Goal: Information Seeking & Learning: Learn about a topic

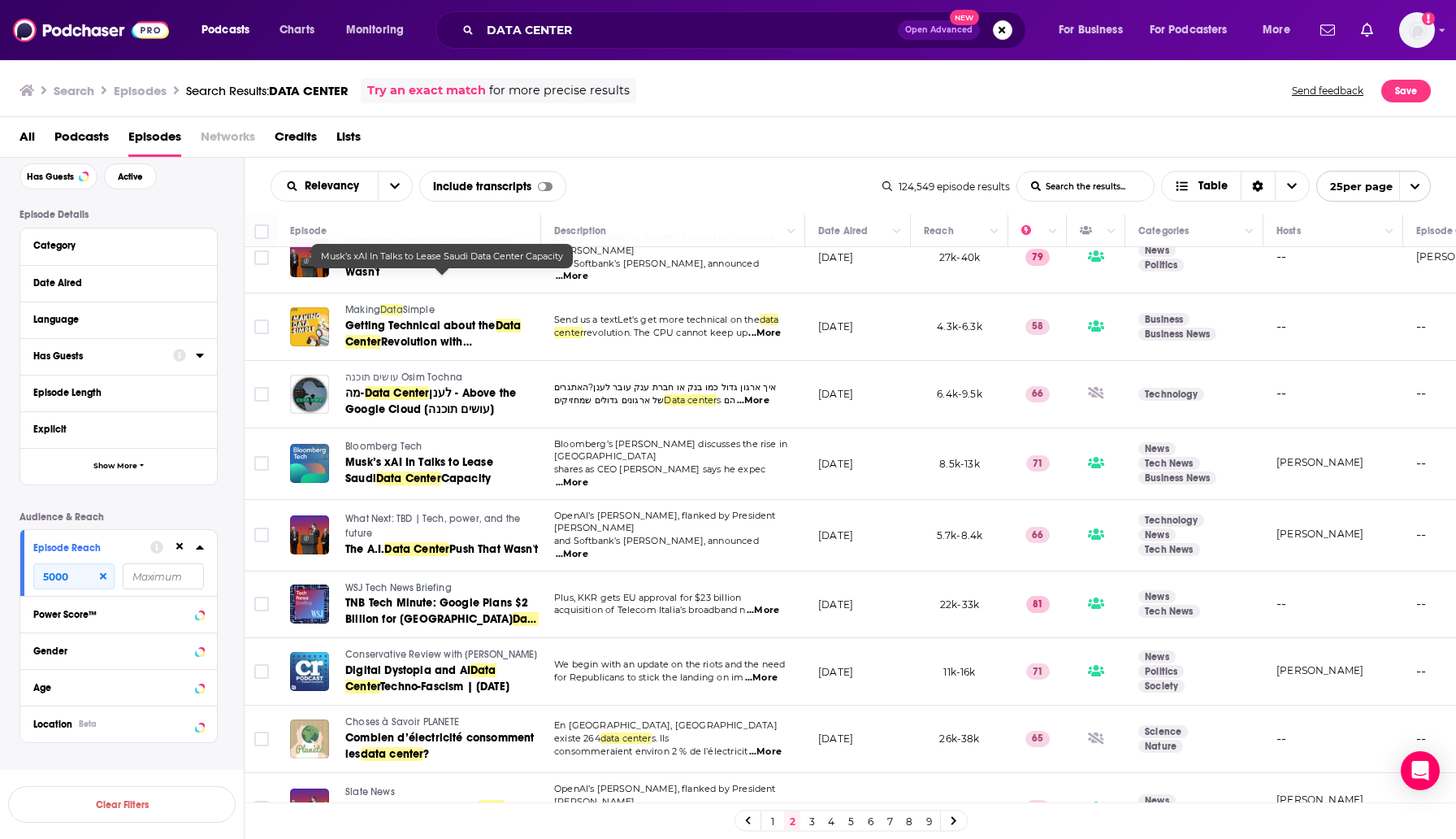
scroll to position [1137, 0]
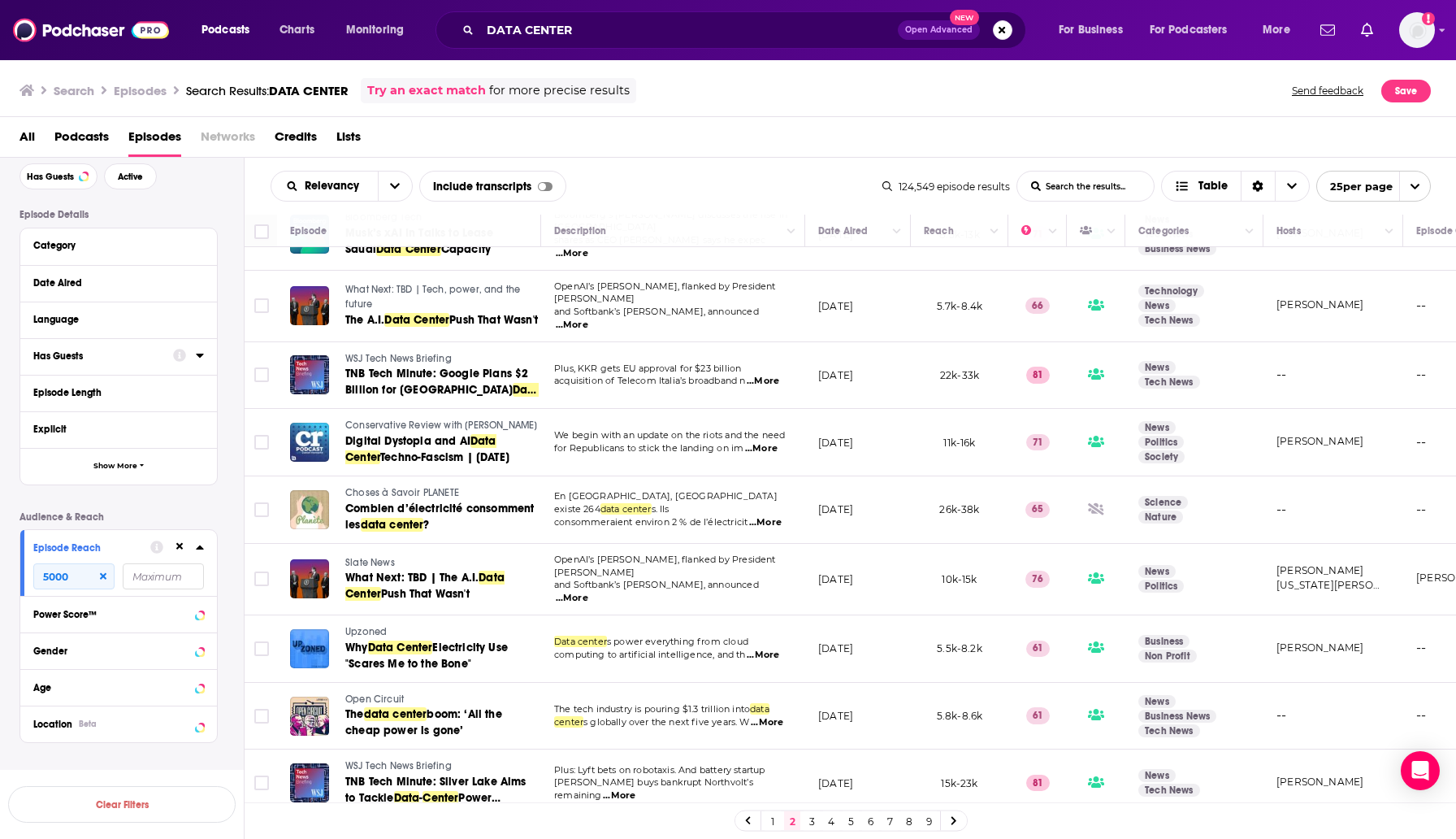
click at [812, 822] on link "3" at bounding box center [811, 820] width 16 height 20
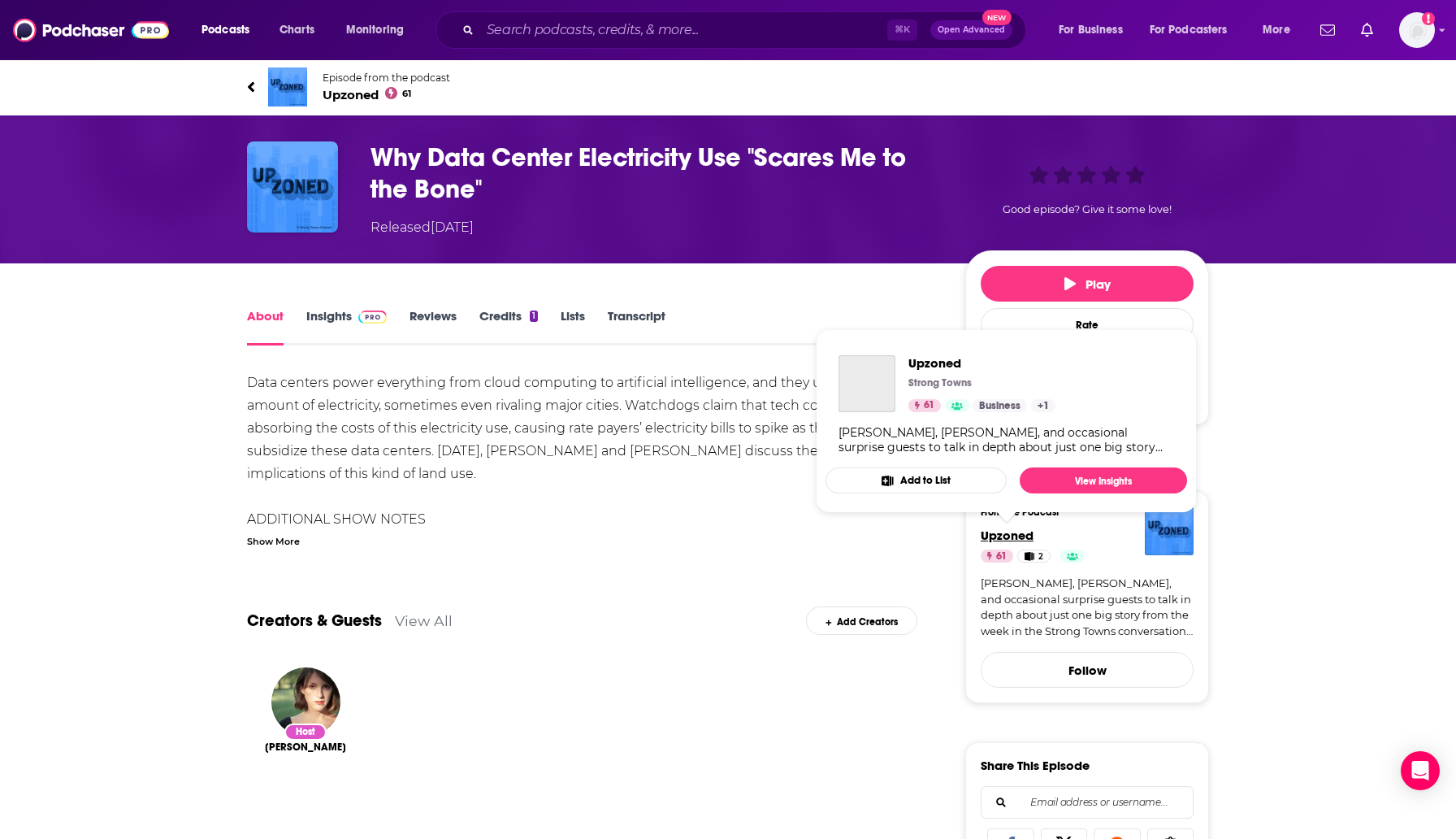
click at [1008, 531] on span "Upzoned" at bounding box center [1007, 535] width 53 height 15
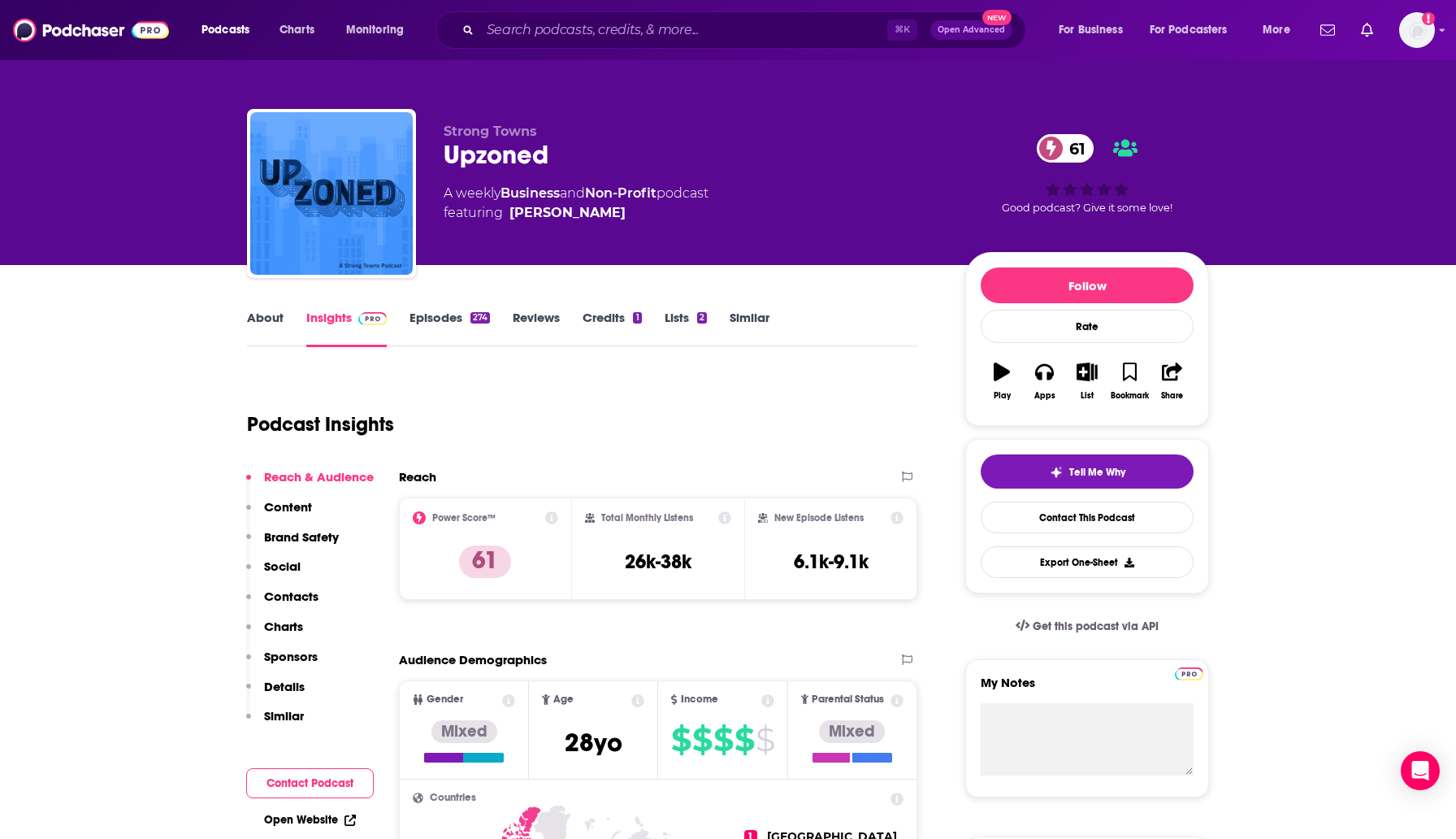
click at [269, 317] on link "About" at bounding box center [264, 329] width 37 height 38
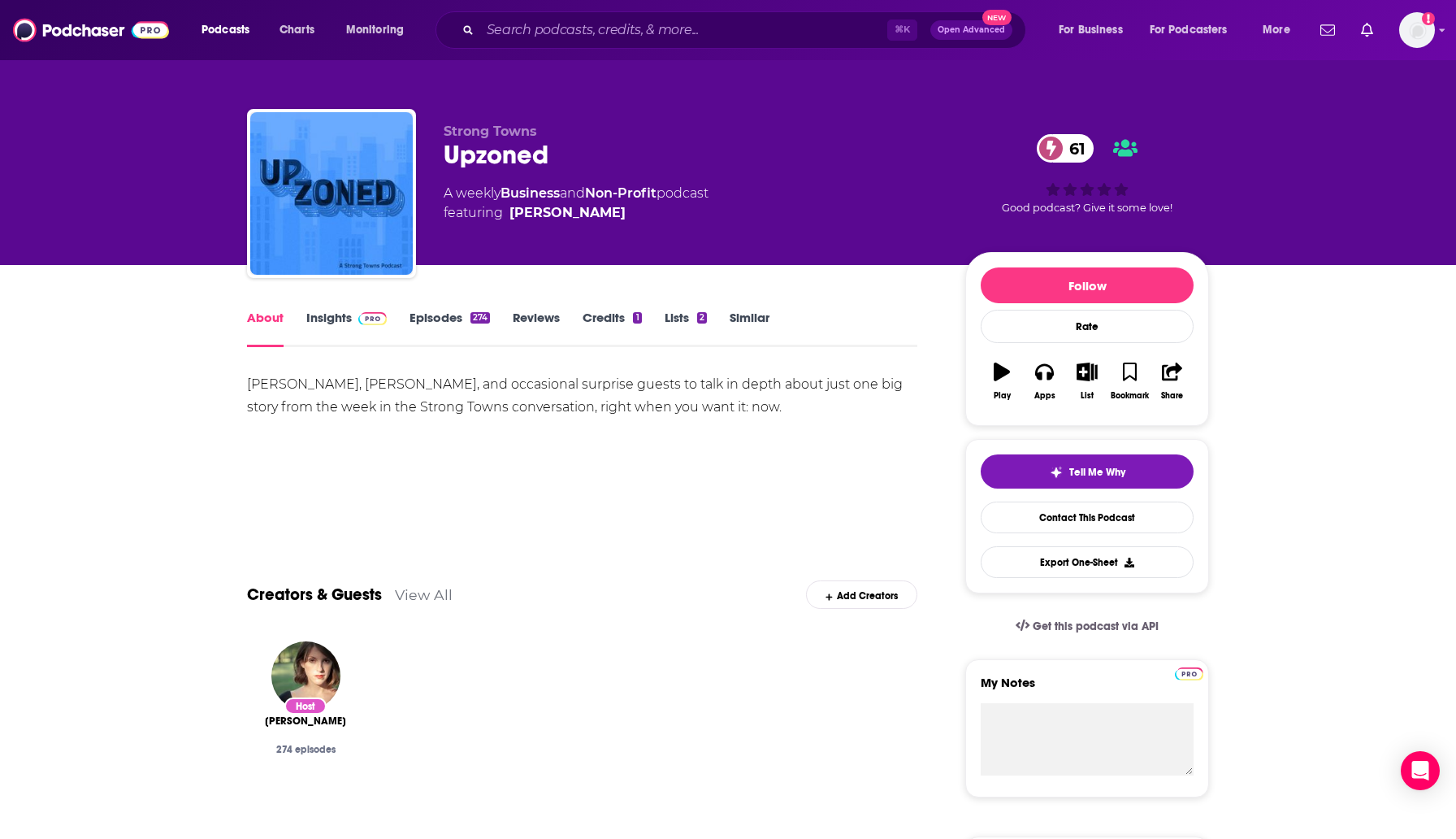
click at [448, 320] on link "Episodes 274" at bounding box center [449, 329] width 80 height 38
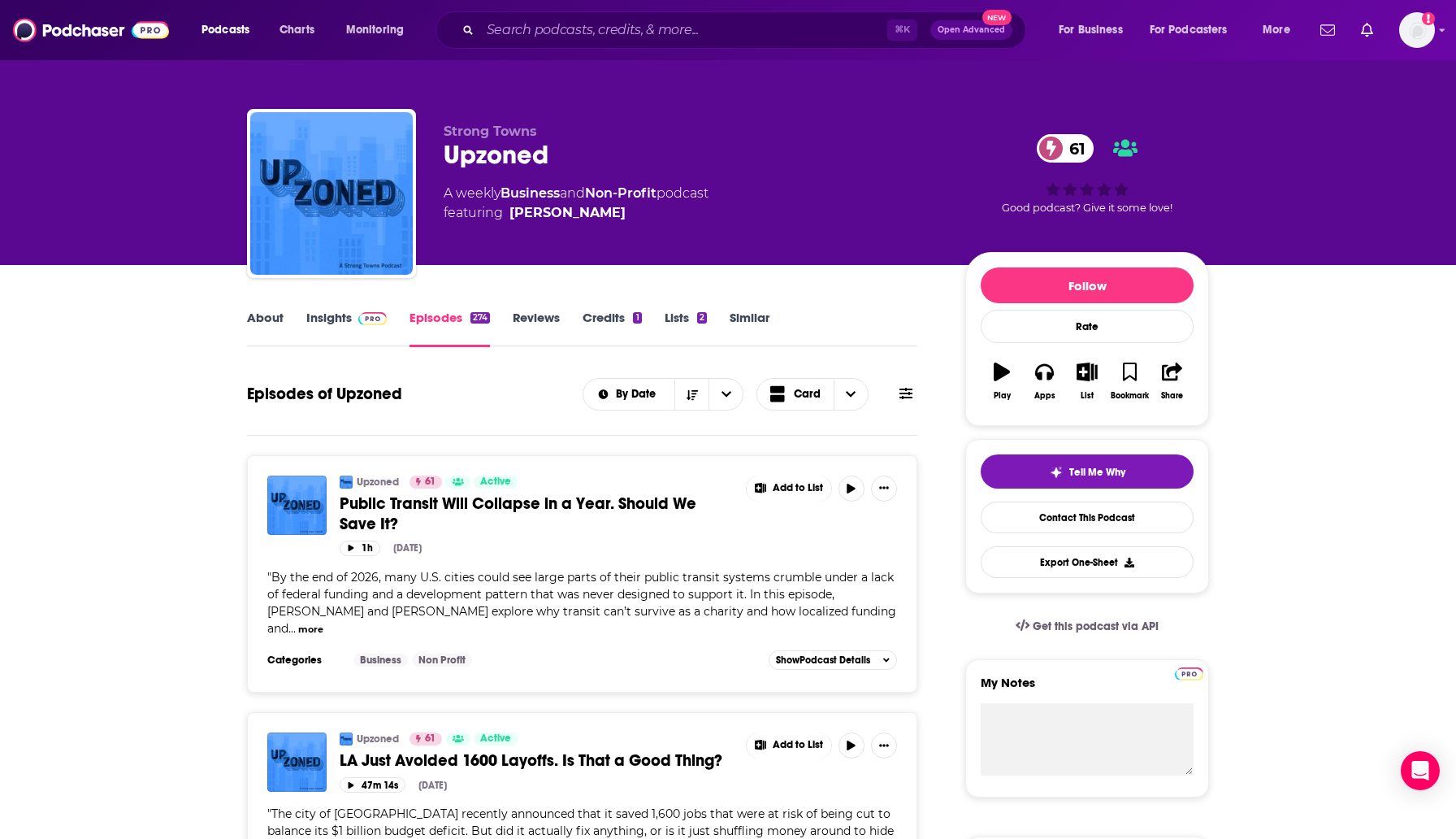
click at [907, 397] on icon at bounding box center [905, 394] width 13 height 11
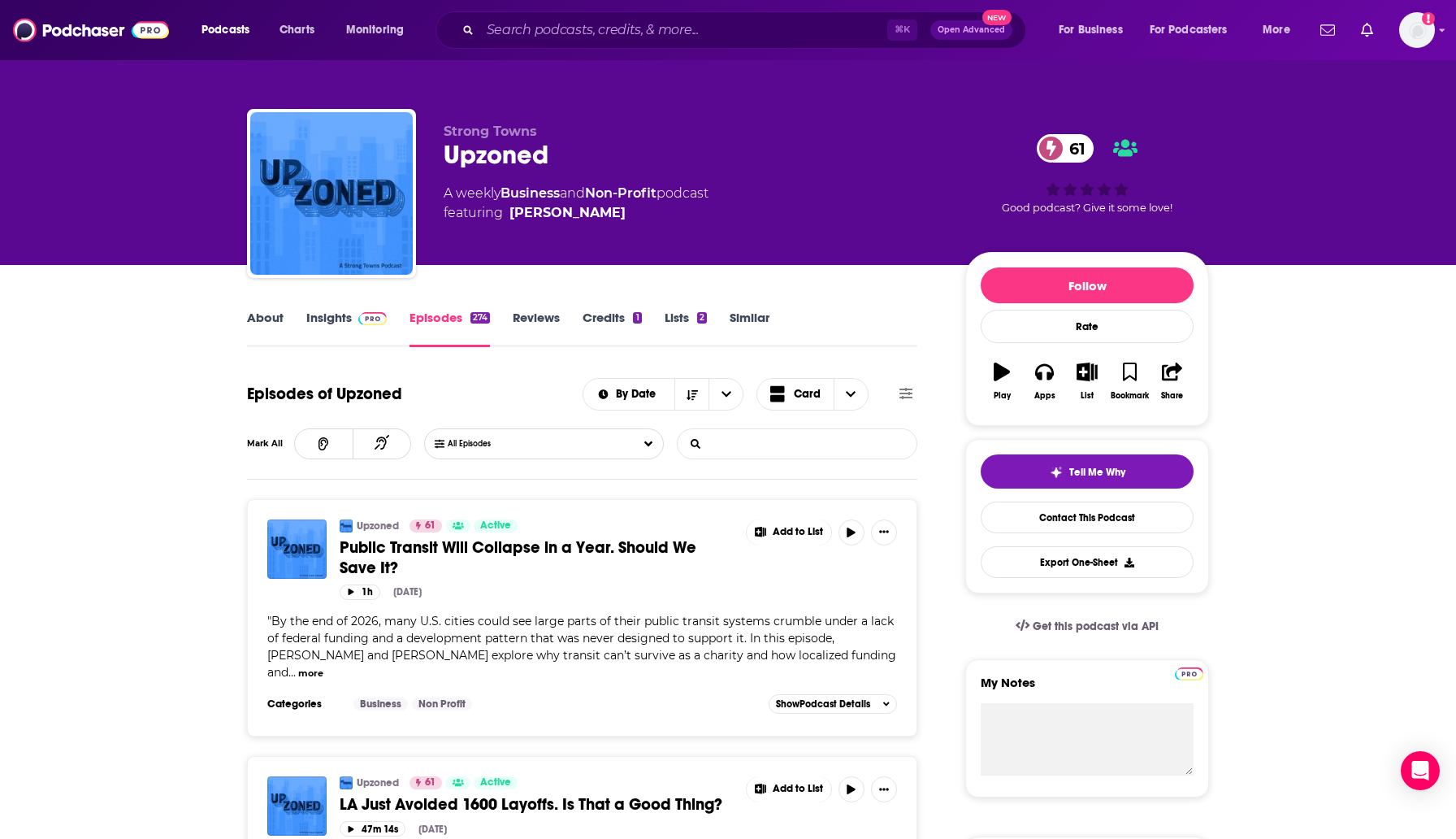
click at [780, 442] on input "List Search Input" at bounding box center [762, 444] width 169 height 29
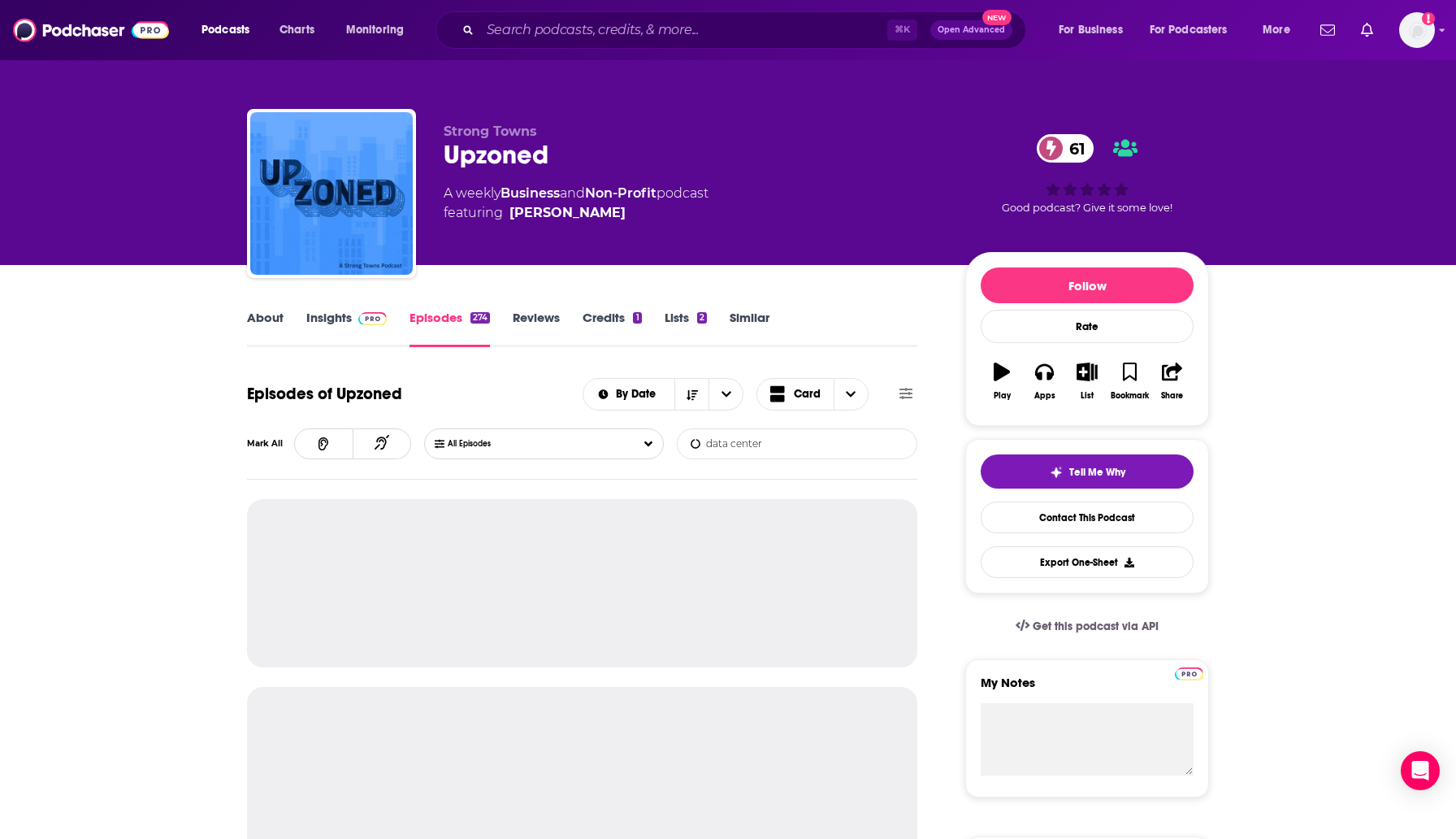
type input "data center"
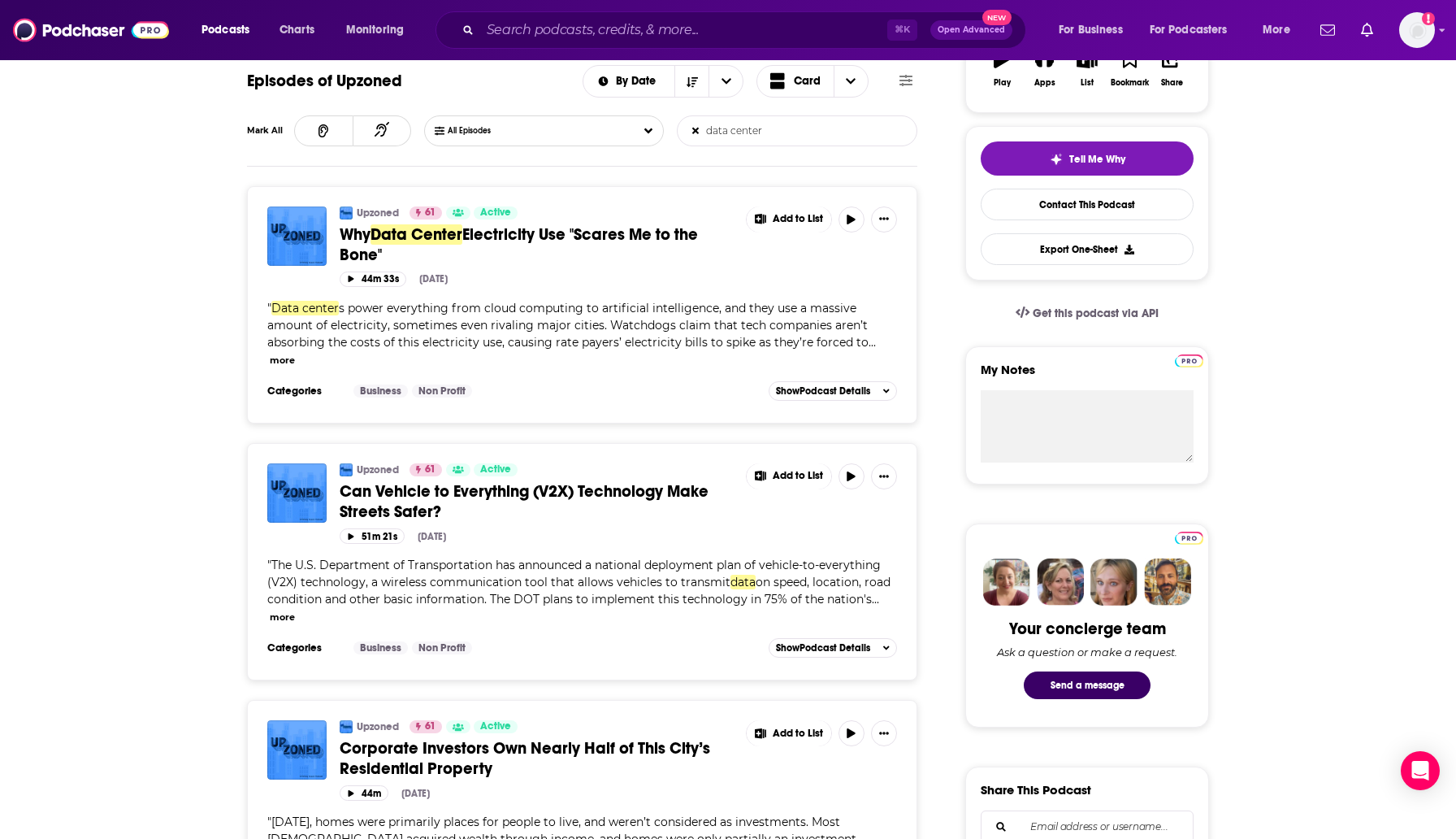
scroll to position [397, 0]
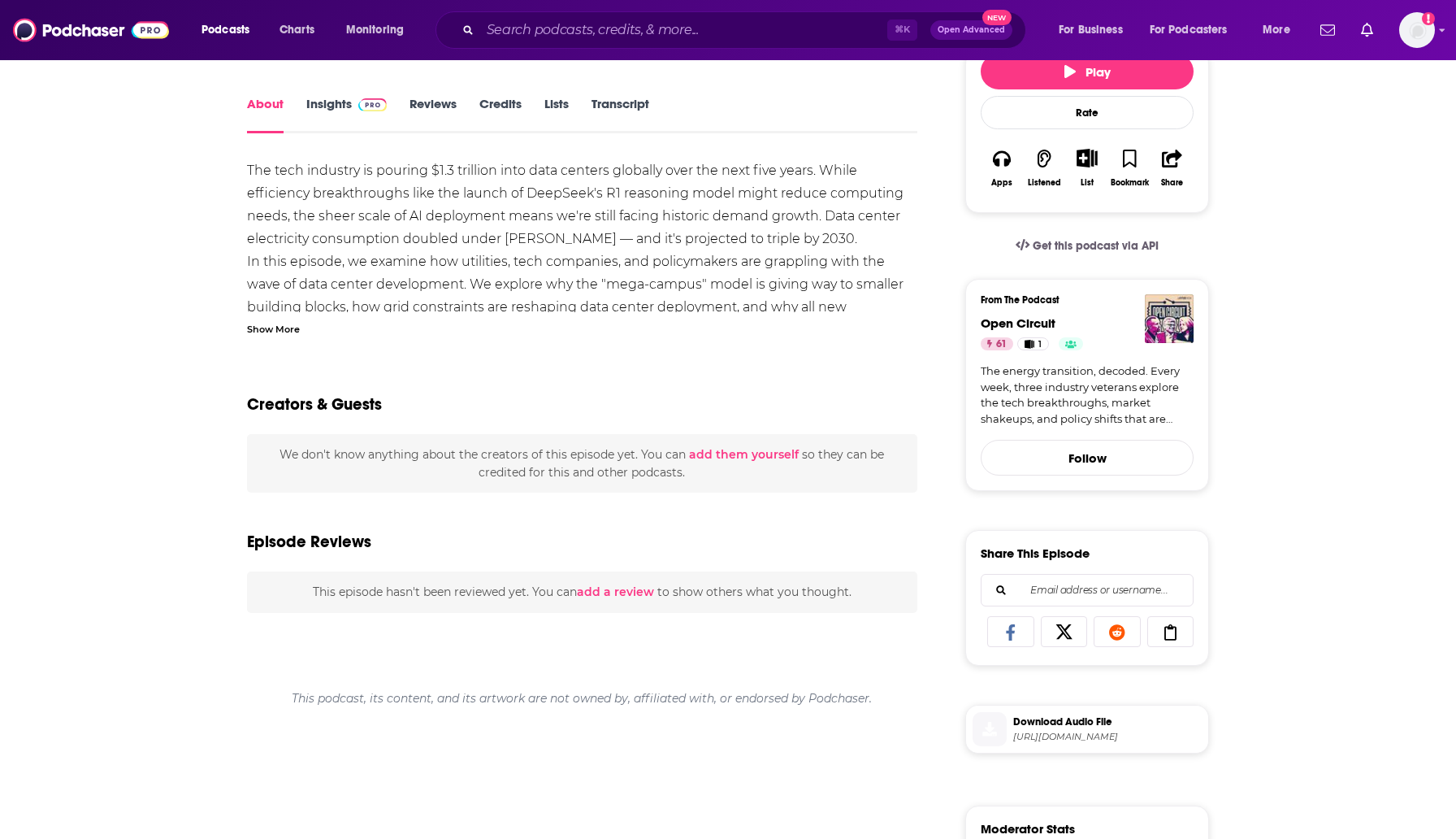
scroll to position [212, 0]
click at [996, 324] on span "Open Circuit" at bounding box center [1017, 323] width 74 height 15
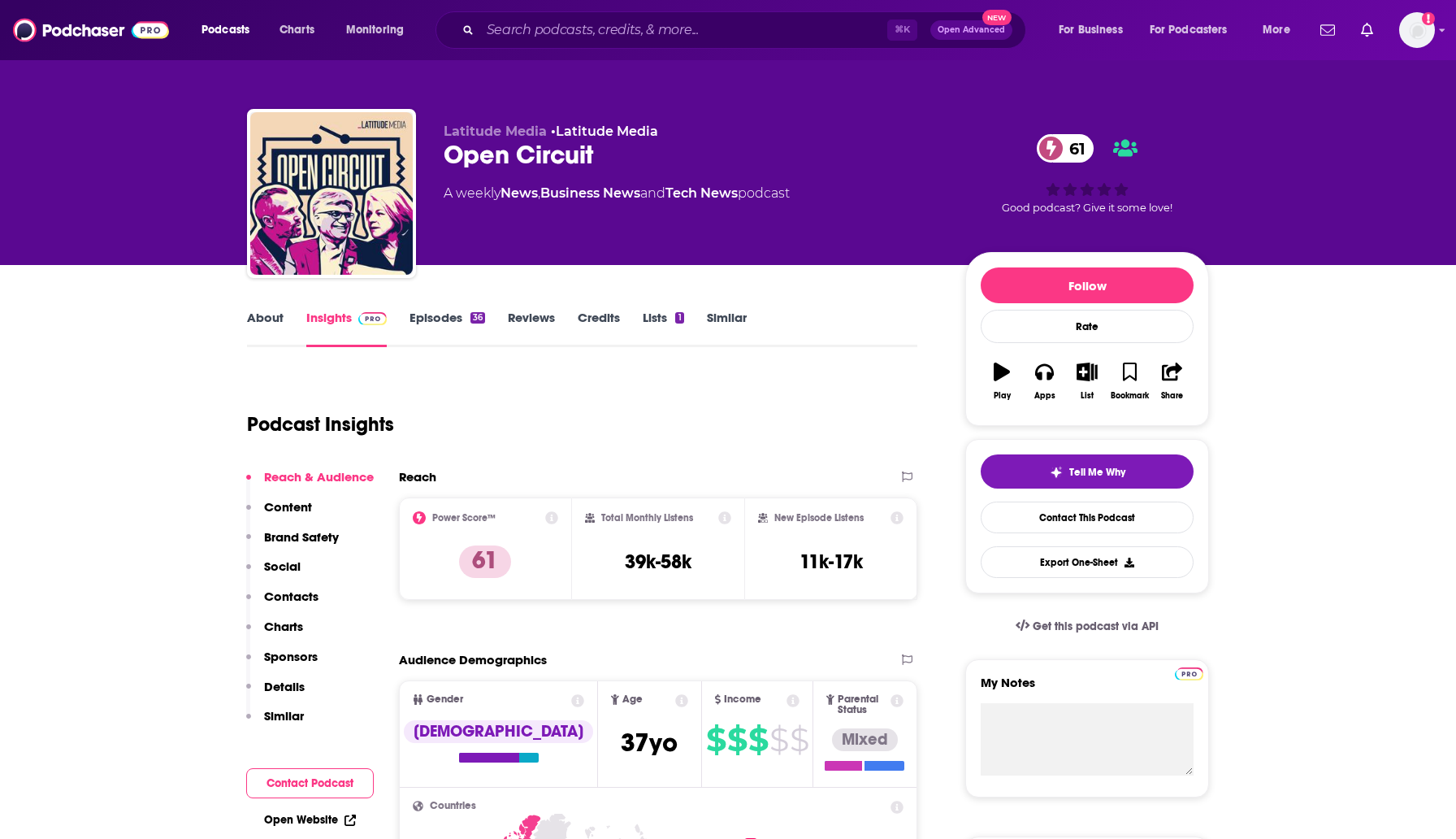
click at [276, 341] on link "About" at bounding box center [264, 329] width 37 height 38
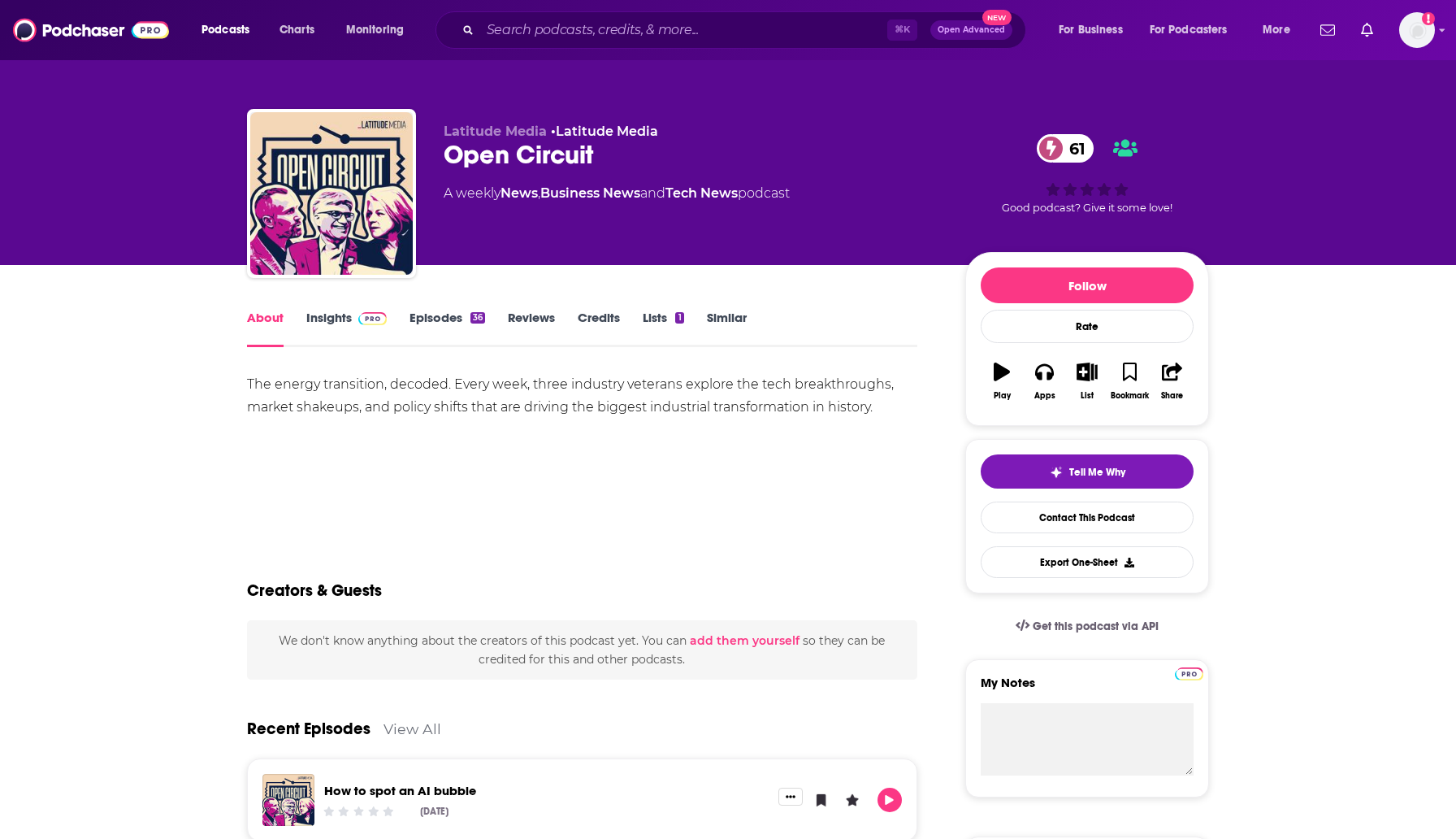
click at [321, 331] on link "Insights" at bounding box center [345, 329] width 80 height 38
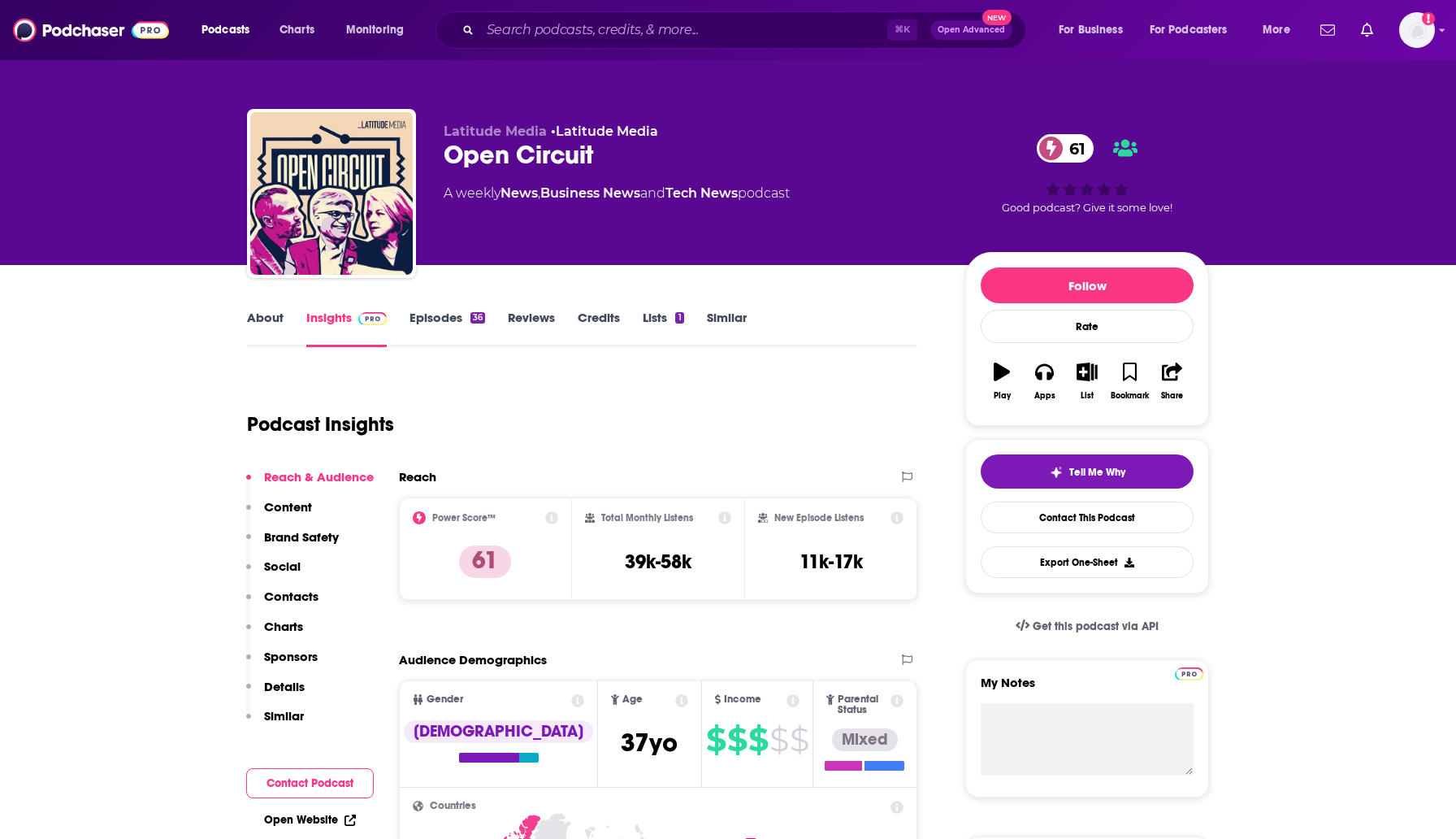
click at [441, 321] on link "Episodes 36" at bounding box center [447, 329] width 75 height 38
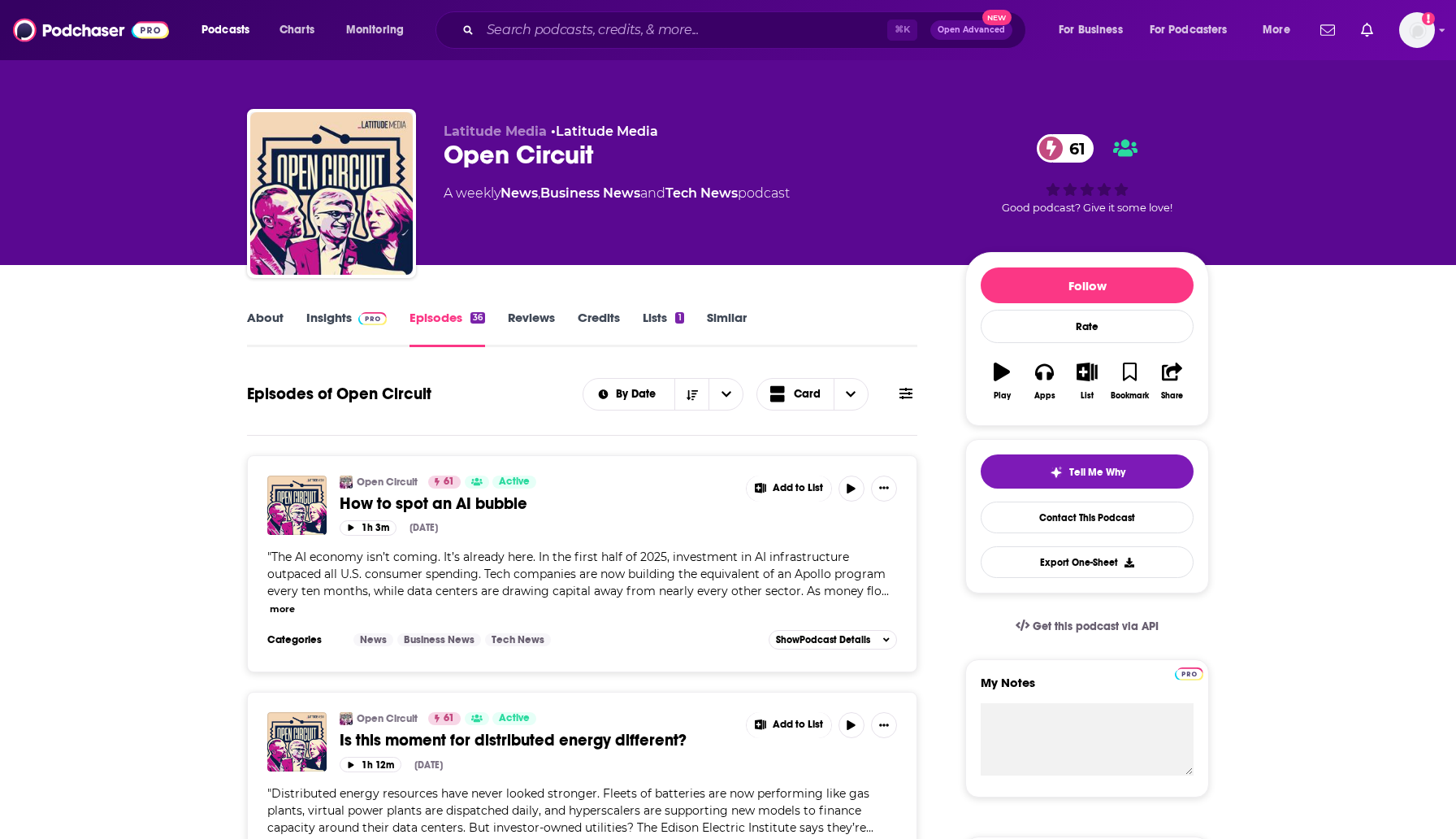
click at [908, 398] on icon at bounding box center [905, 394] width 13 height 11
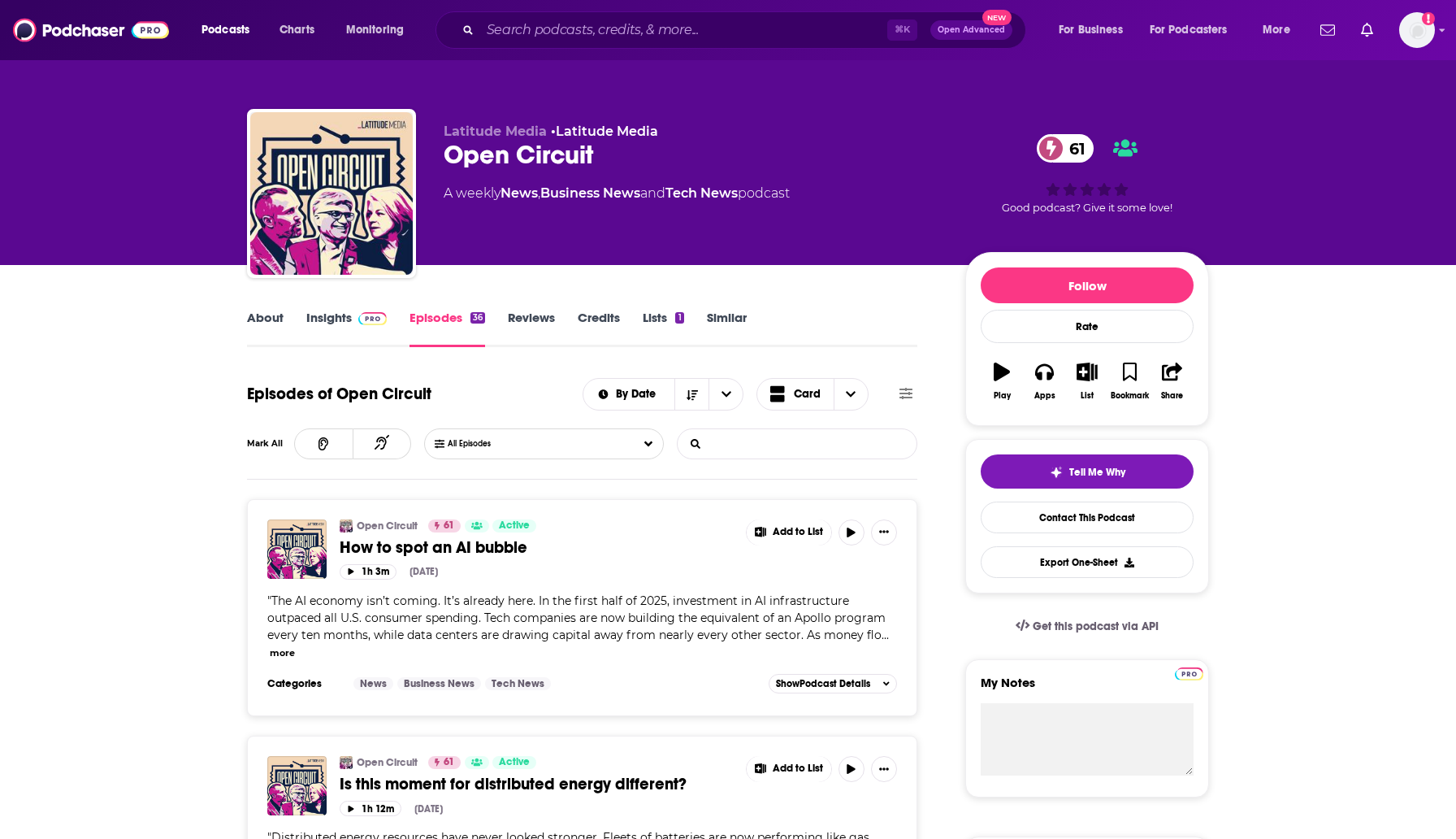
click at [725, 450] on input "List Search Input" at bounding box center [762, 444] width 169 height 29
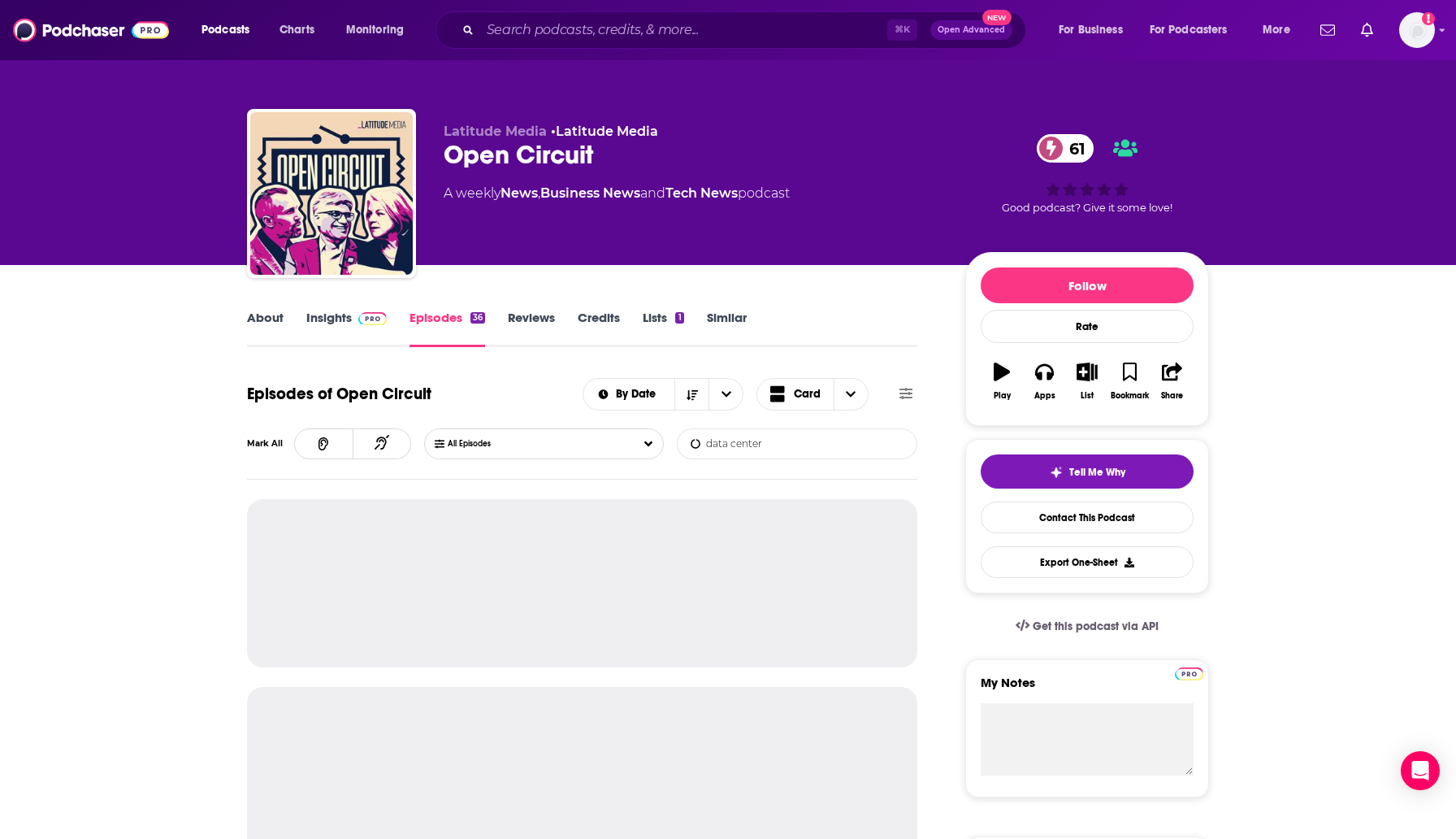
type input "data center"
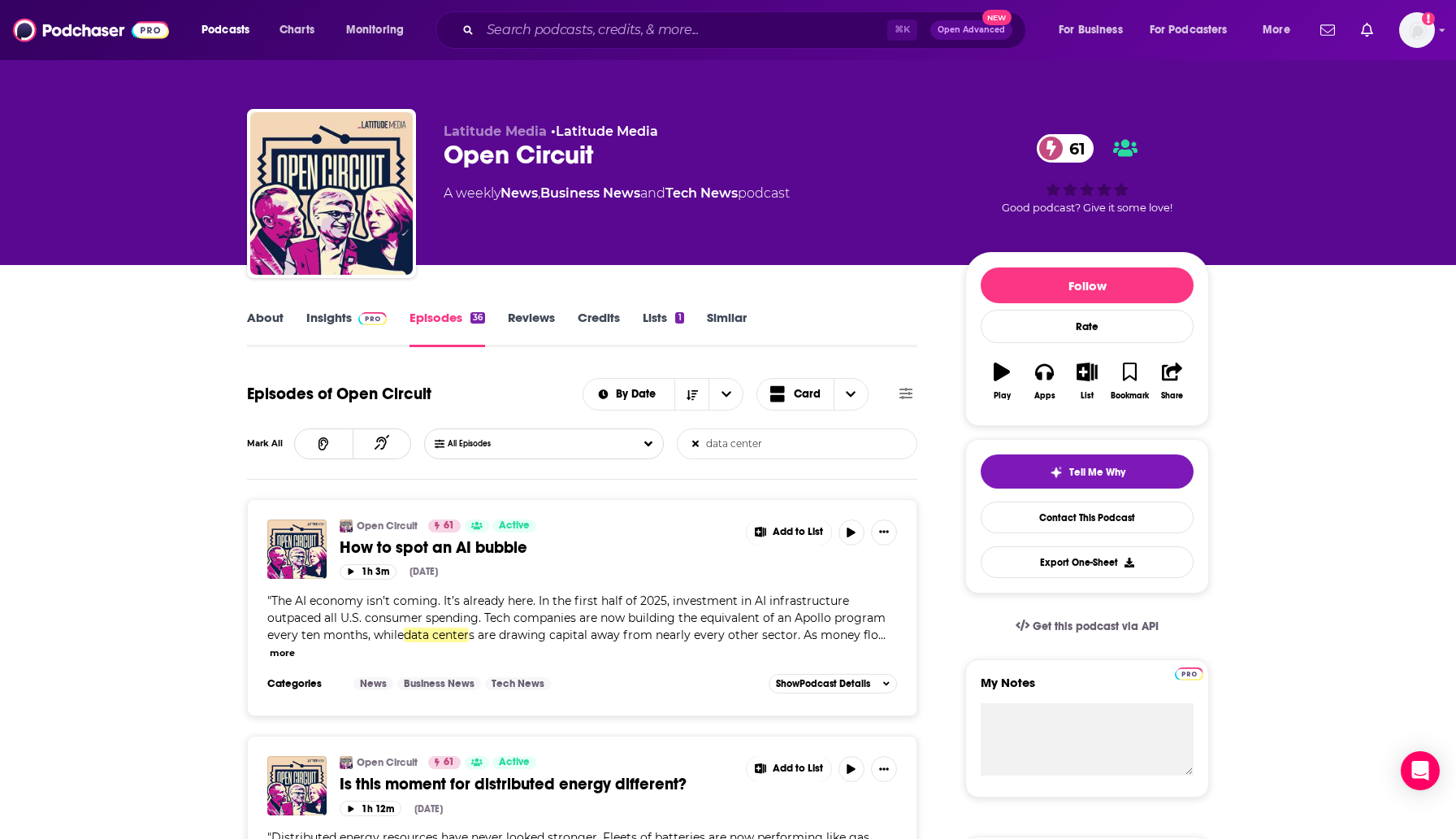
click at [331, 315] on link "Insights" at bounding box center [345, 329] width 80 height 38
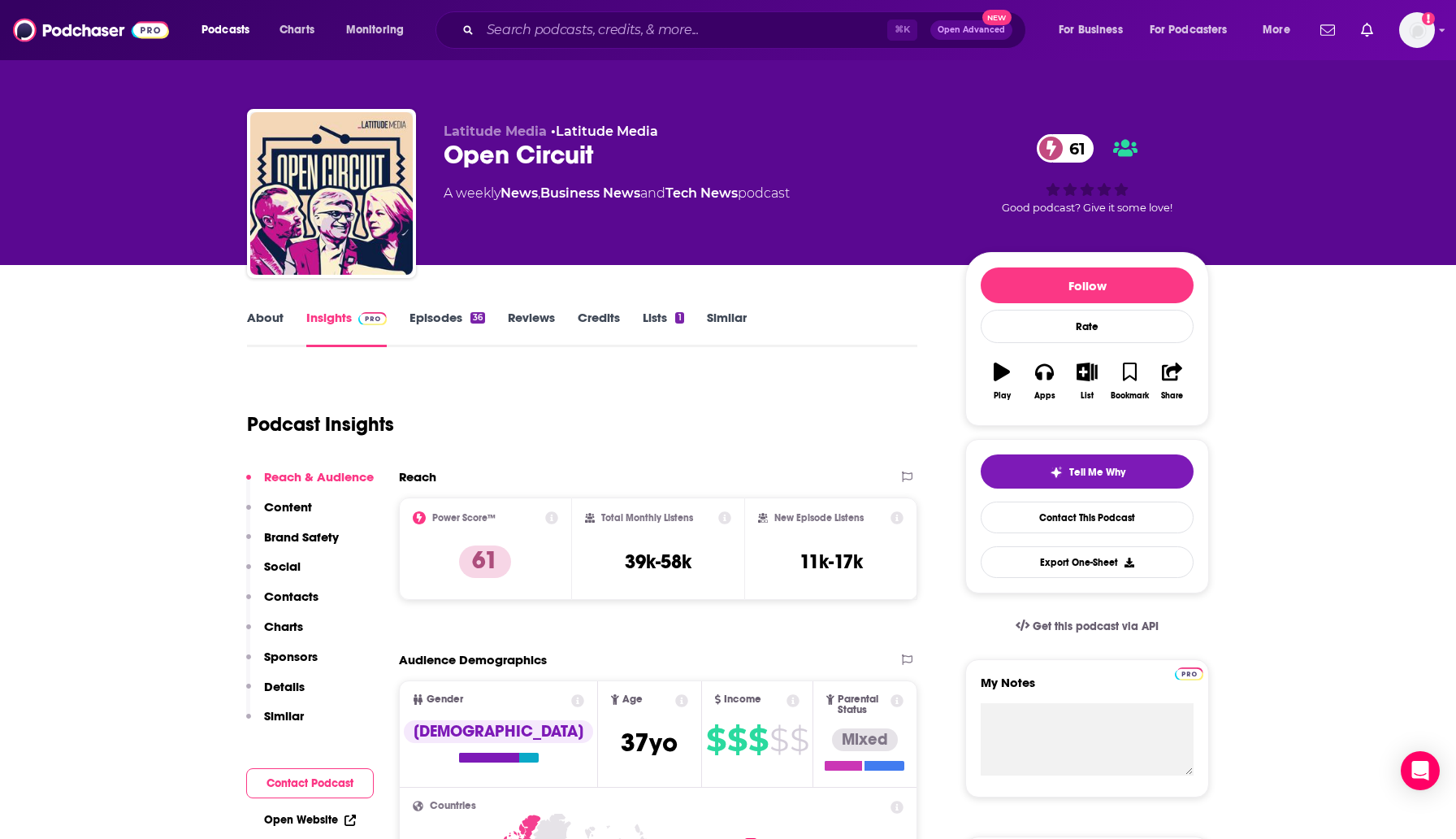
click at [270, 317] on link "About" at bounding box center [264, 329] width 37 height 38
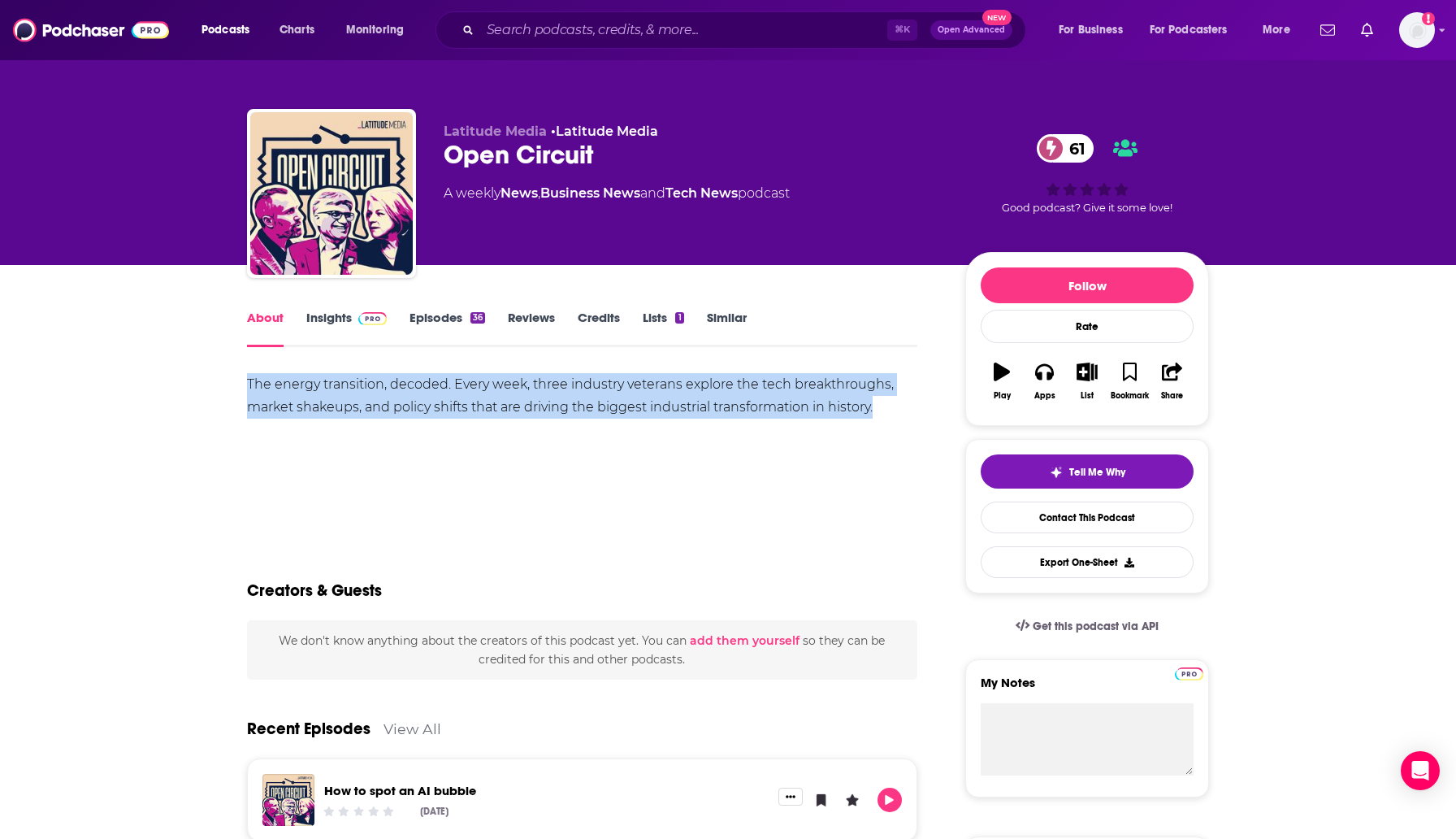
drag, startPoint x: 903, startPoint y: 422, endPoint x: 242, endPoint y: 380, distance: 662.3
copy div "The energy transition, decoded. Every week, three industry veterans explore the…"
